Goal: Task Accomplishment & Management: Manage account settings

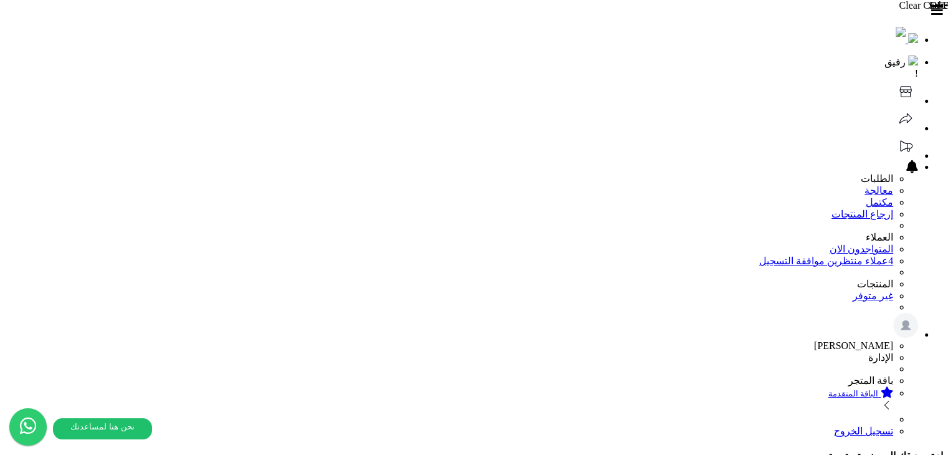
click at [499, 16] on header "رفيق ! الطلبات معالجة مكتمل إرجاع المنتجات العملاء المتواجدون الان 4 عملاء منتظ…" at bounding box center [474, 221] width 938 height 432
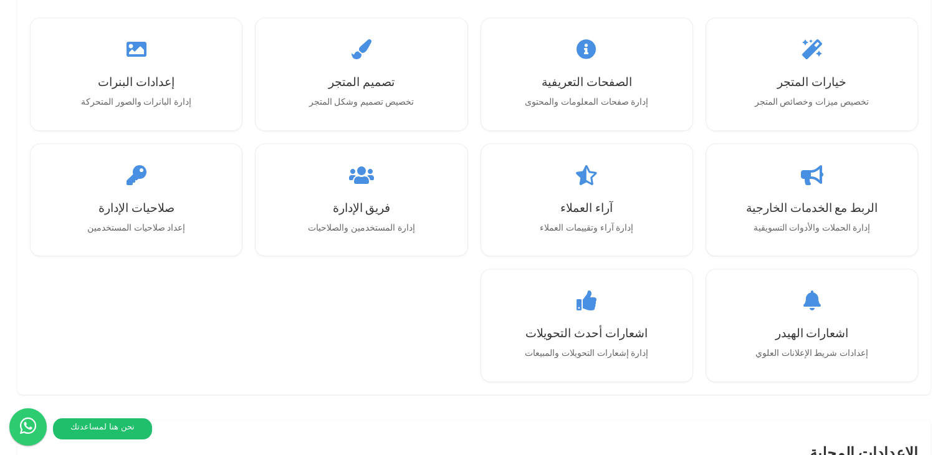
scroll to position [1309, 0]
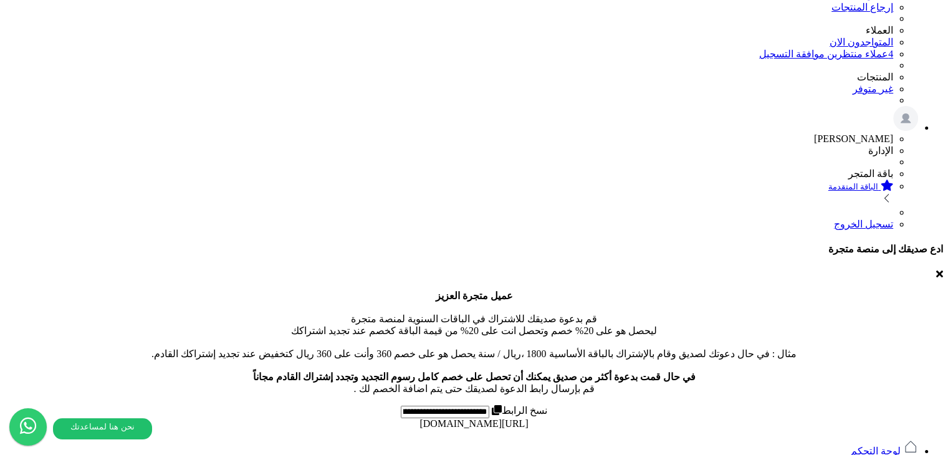
scroll to position [312, 0]
